Goal: Share content: Share content

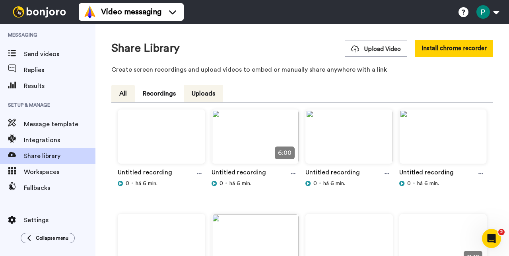
click at [118, 89] on button "All" at bounding box center [122, 93] width 23 height 17
